Goal: Task Accomplishment & Management: Use online tool/utility

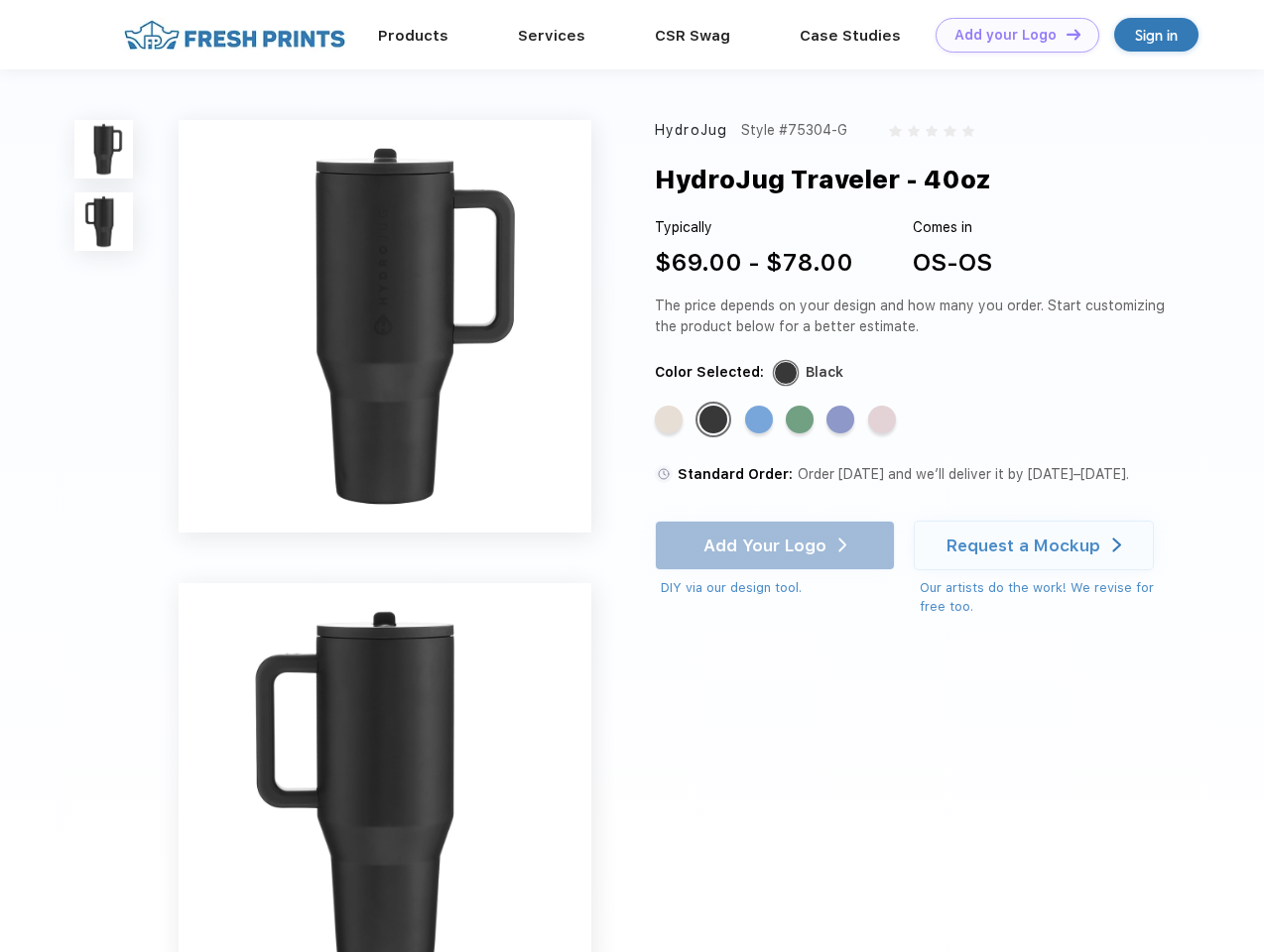
click at [1010, 35] on link "Add your Logo Design Tool" at bounding box center [1017, 35] width 164 height 35
click at [0, 0] on div "Design Tool" at bounding box center [0, 0] width 0 height 0
click at [1064, 34] on link "Add your Logo Design Tool" at bounding box center [1017, 35] width 164 height 35
click at [104, 149] on img at bounding box center [103, 149] width 59 height 59
click at [104, 222] on img at bounding box center [103, 221] width 59 height 59
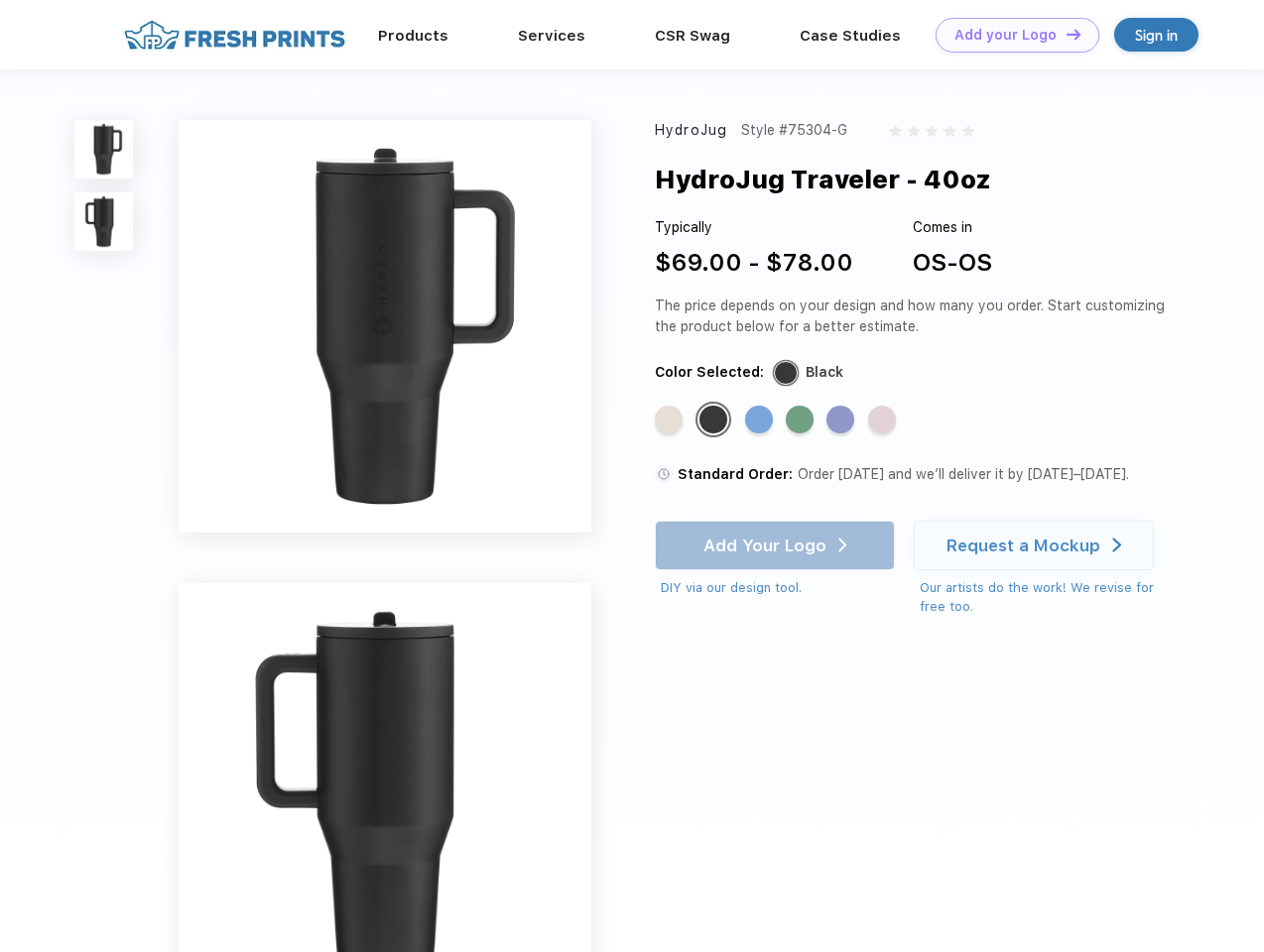
click at [670, 421] on div "Standard Color" at bounding box center [668, 420] width 28 height 28
click at [715, 421] on div "Standard Color" at bounding box center [713, 420] width 28 height 28
click at [761, 421] on div "Standard Color" at bounding box center [759, 420] width 28 height 28
click at [801, 421] on div "Standard Color" at bounding box center [799, 420] width 28 height 28
click at [842, 421] on div "Standard Color" at bounding box center [840, 420] width 28 height 28
